Goal: Information Seeking & Learning: Stay updated

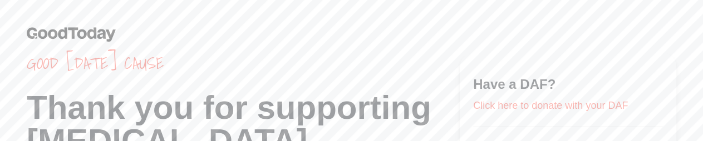
scroll to position [15, 0]
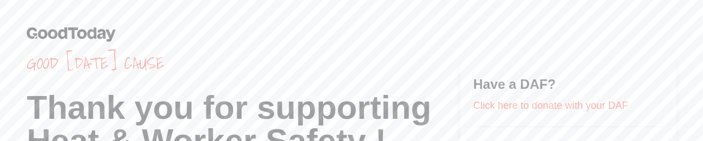
scroll to position [15, 0]
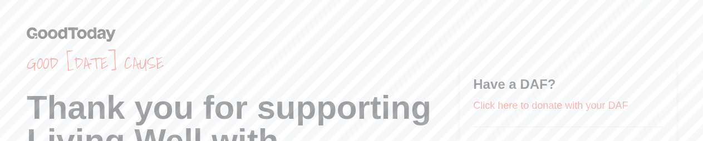
scroll to position [15, 0]
